Goal: Information Seeking & Learning: Understand process/instructions

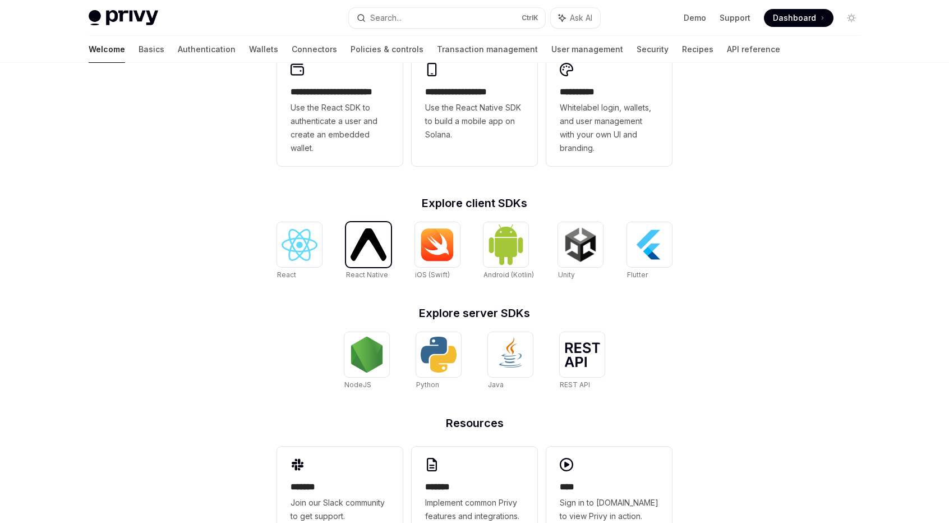
scroll to position [369, 0]
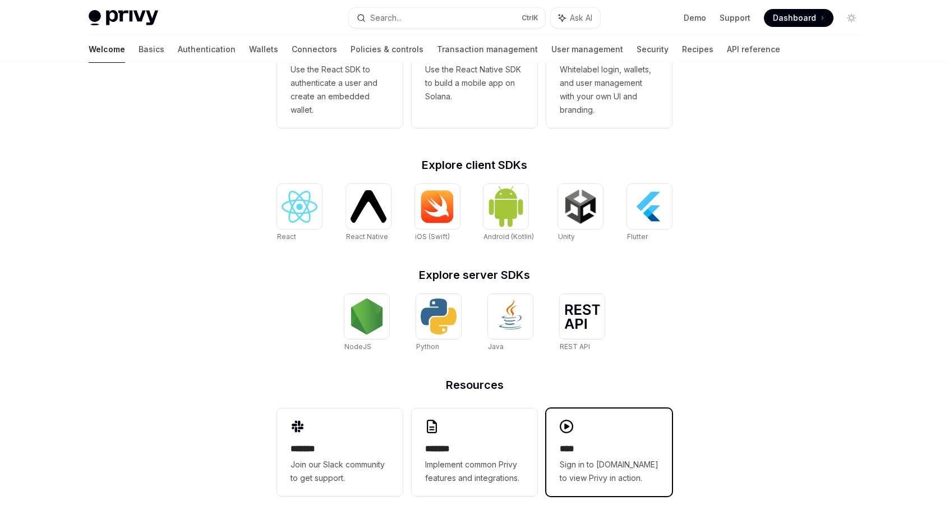
click at [599, 433] on div "**** Sign in to [DOMAIN_NAME] to view Privy in action." at bounding box center [609, 452] width 126 height 88
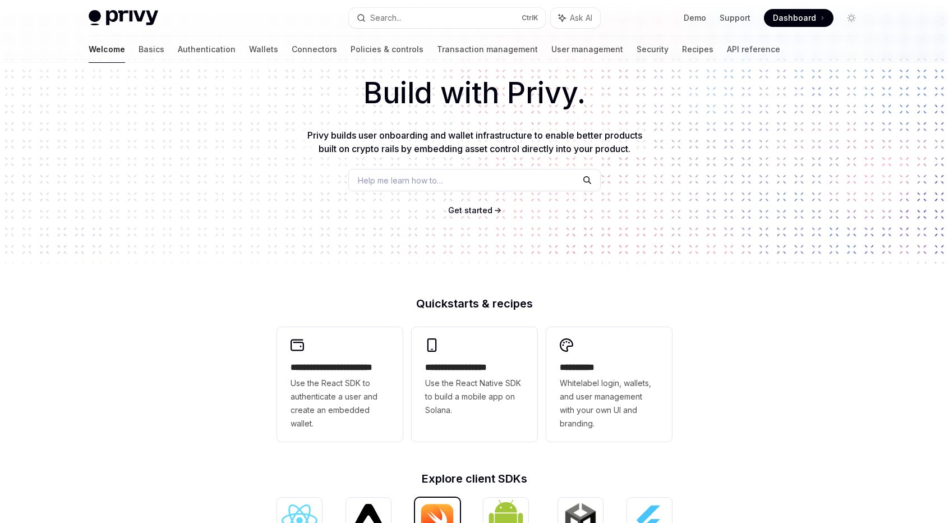
scroll to position [0, 0]
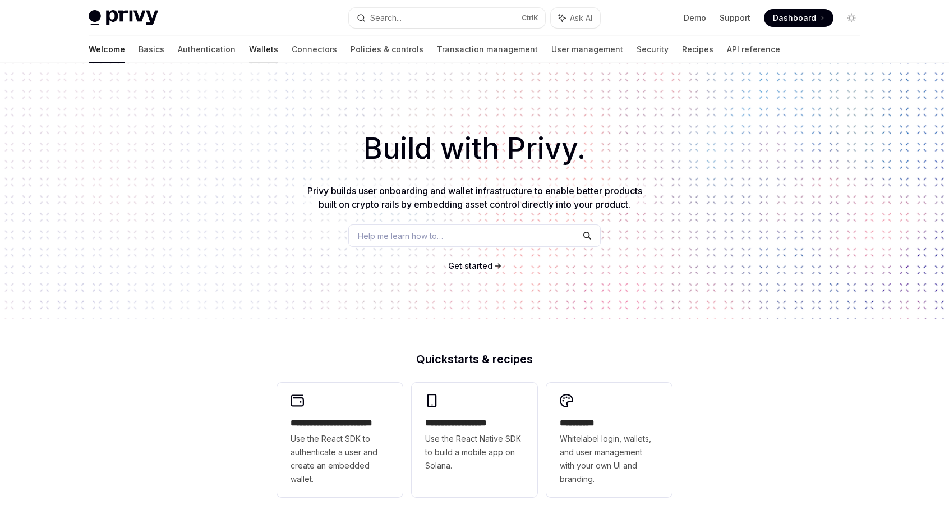
click at [249, 44] on link "Wallets" at bounding box center [263, 49] width 29 height 27
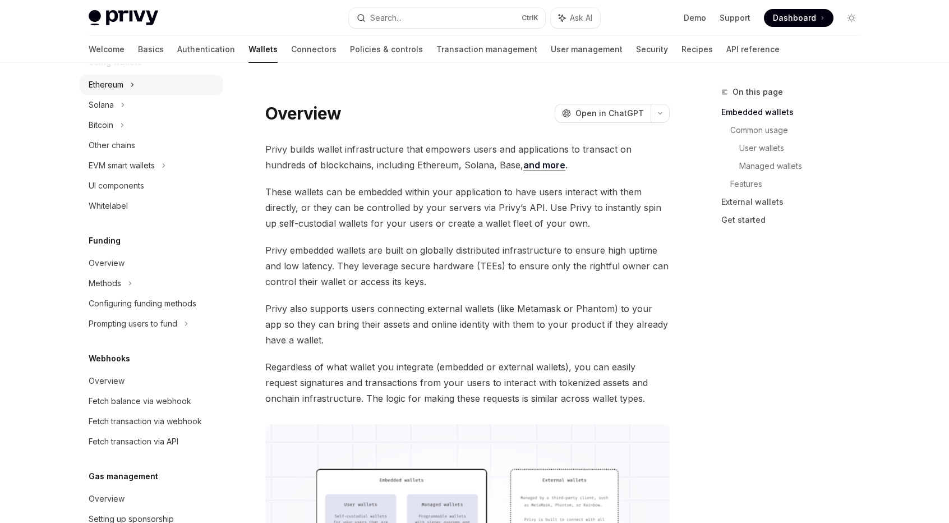
scroll to position [295, 0]
click at [122, 282] on div "Methods" at bounding box center [152, 283] width 144 height 20
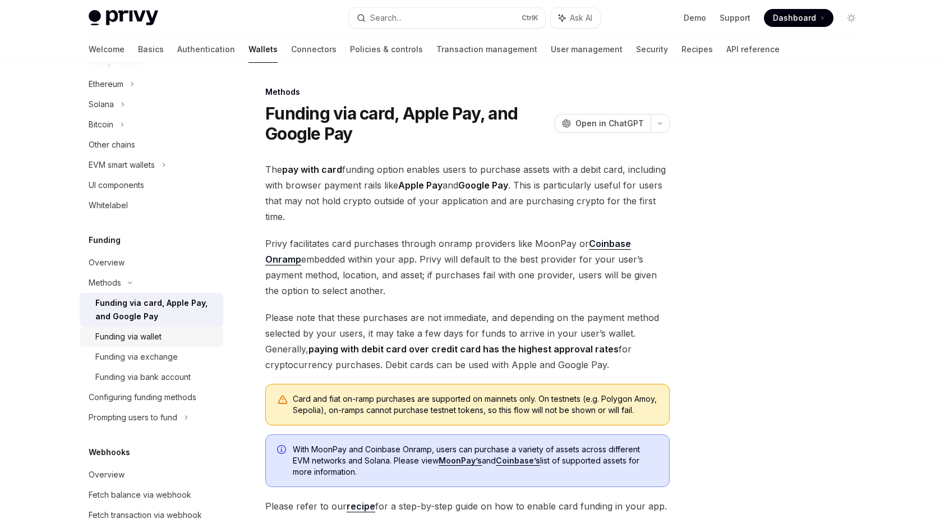
click at [165, 338] on div "Funding via wallet" at bounding box center [155, 336] width 121 height 13
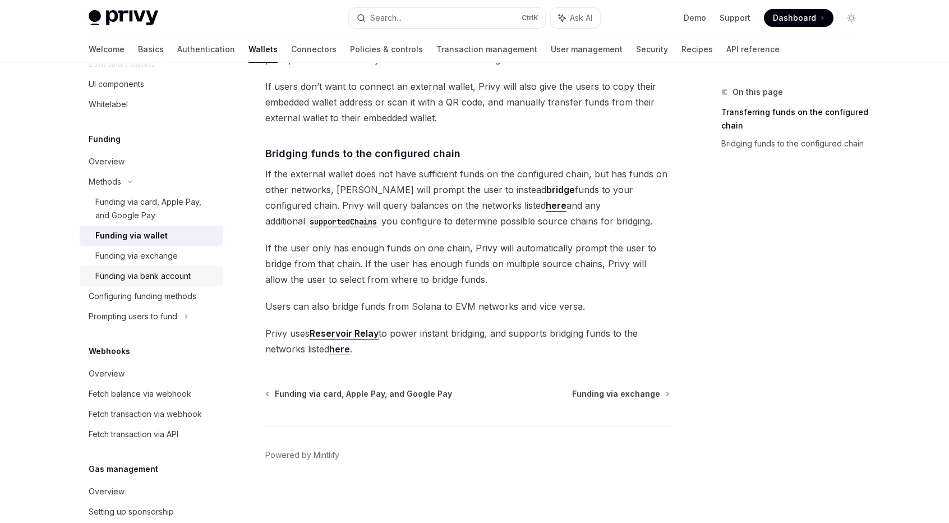
scroll to position [397, 0]
click at [160, 395] on div "Fetch balance via webhook" at bounding box center [140, 392] width 103 height 13
type textarea "*"
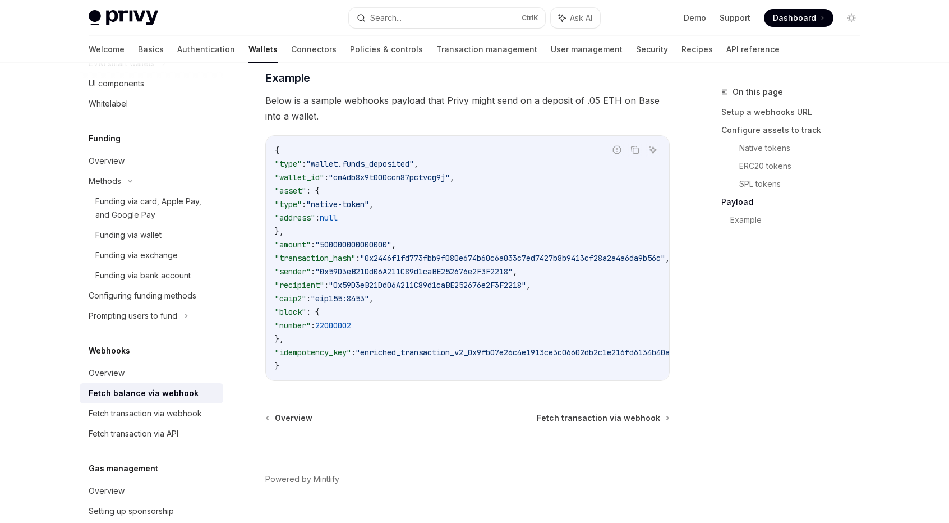
scroll to position [1865, 0]
